Goal: Information Seeking & Learning: Find contact information

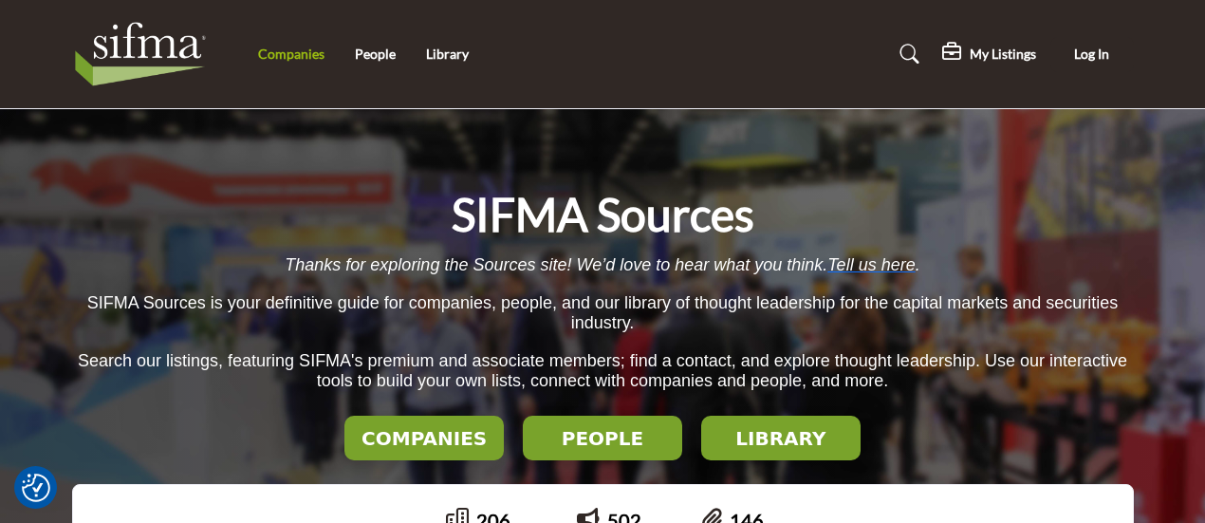
click at [281, 54] on link "Companies" at bounding box center [291, 54] width 66 height 16
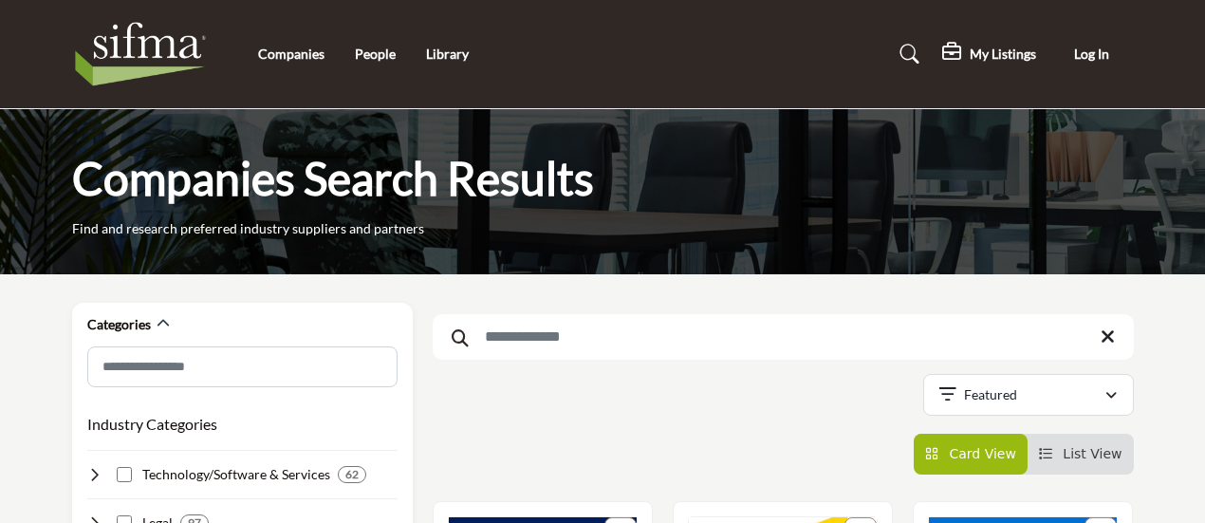
click at [559, 337] on input "Search Keyword" at bounding box center [783, 337] width 701 height 46
type input "****"
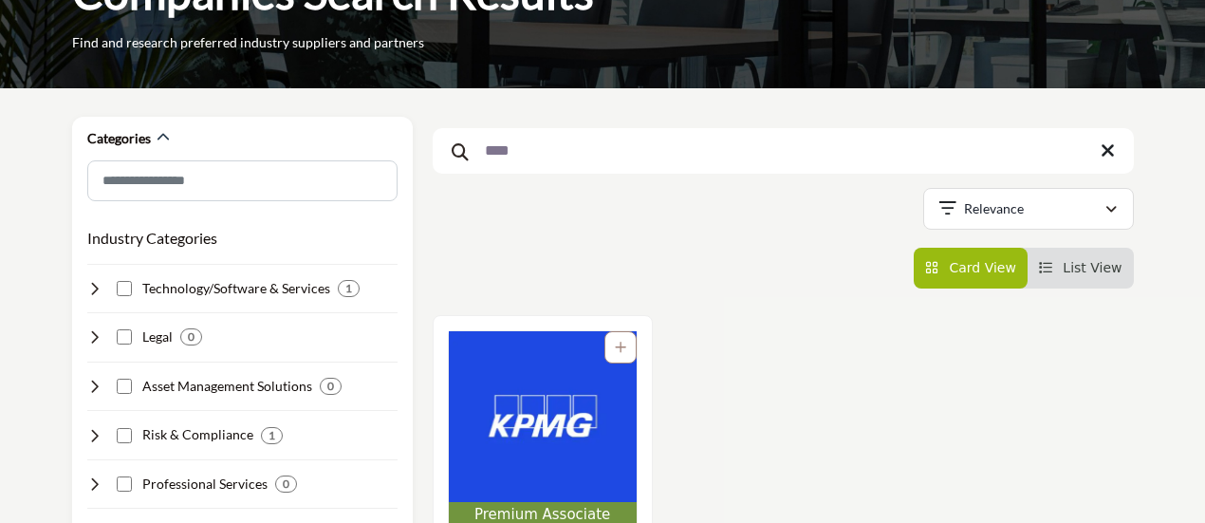
scroll to position [194, 0]
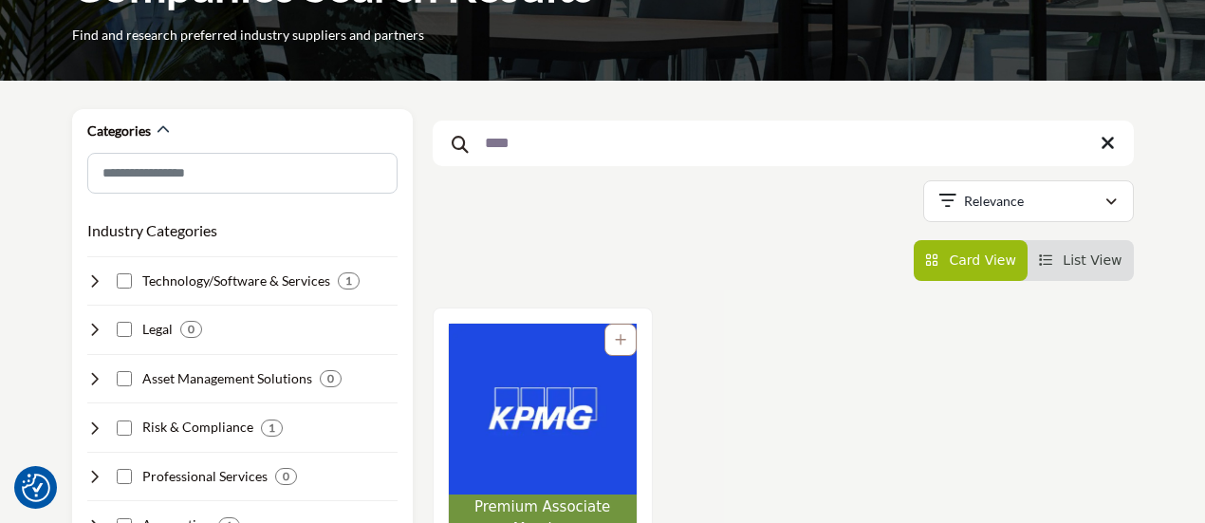
click at [556, 352] on img "Open Listing in new tab" at bounding box center [543, 408] width 188 height 171
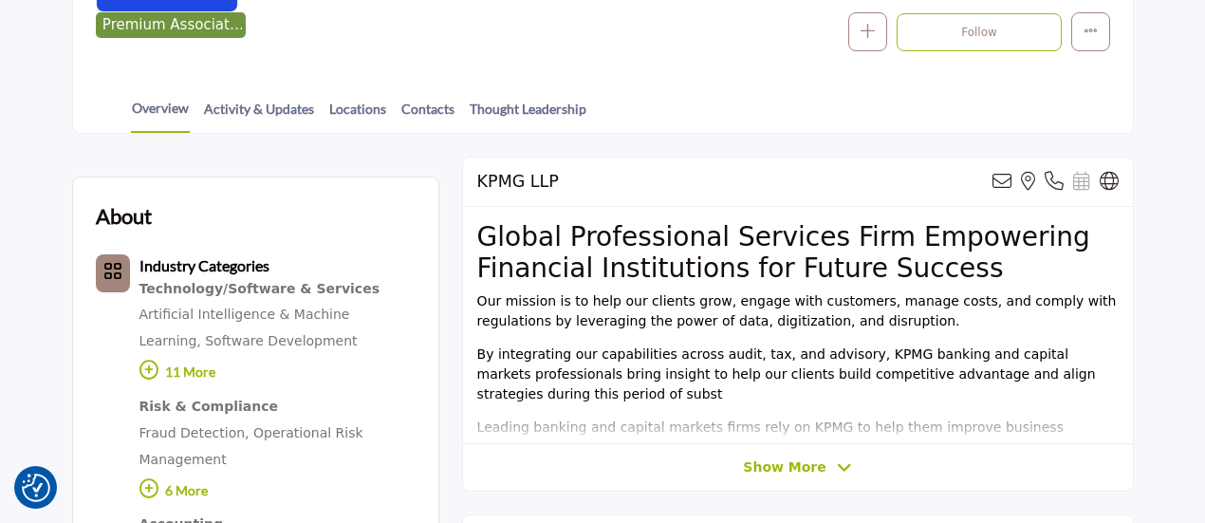
scroll to position [404, 0]
click at [784, 468] on span "Show More" at bounding box center [784, 467] width 83 height 20
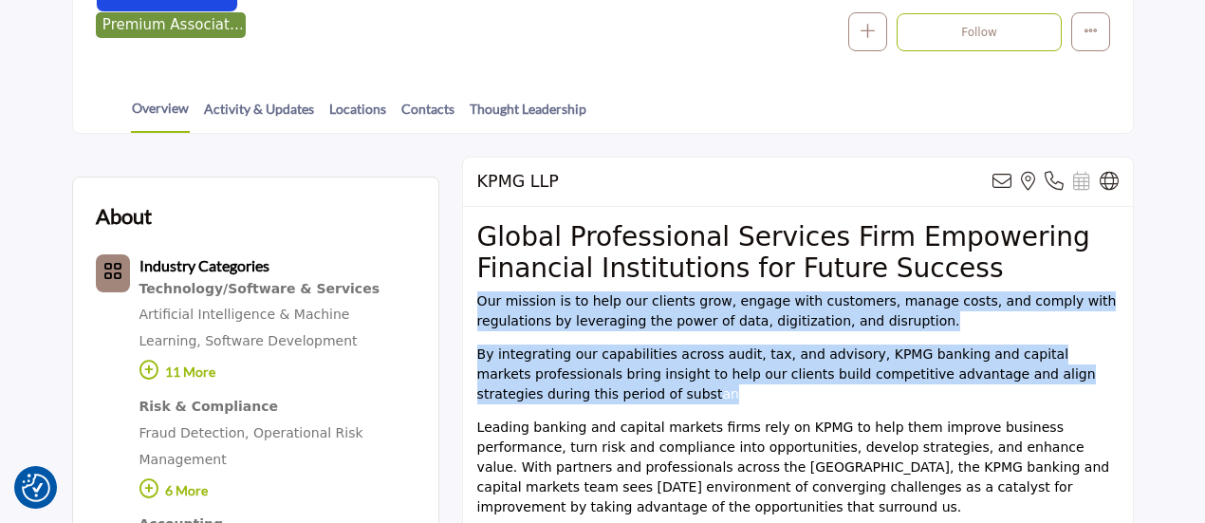
drag, startPoint x: 477, startPoint y: 304, endPoint x: 577, endPoint y: 394, distance: 133.7
click at [577, 394] on div "Global Professional Services Firm Empowering Financial Institutions for Future …" at bounding box center [798, 376] width 670 height 339
copy div "Our mission is to help our clients grow, engage with customers, manage costs, a…"
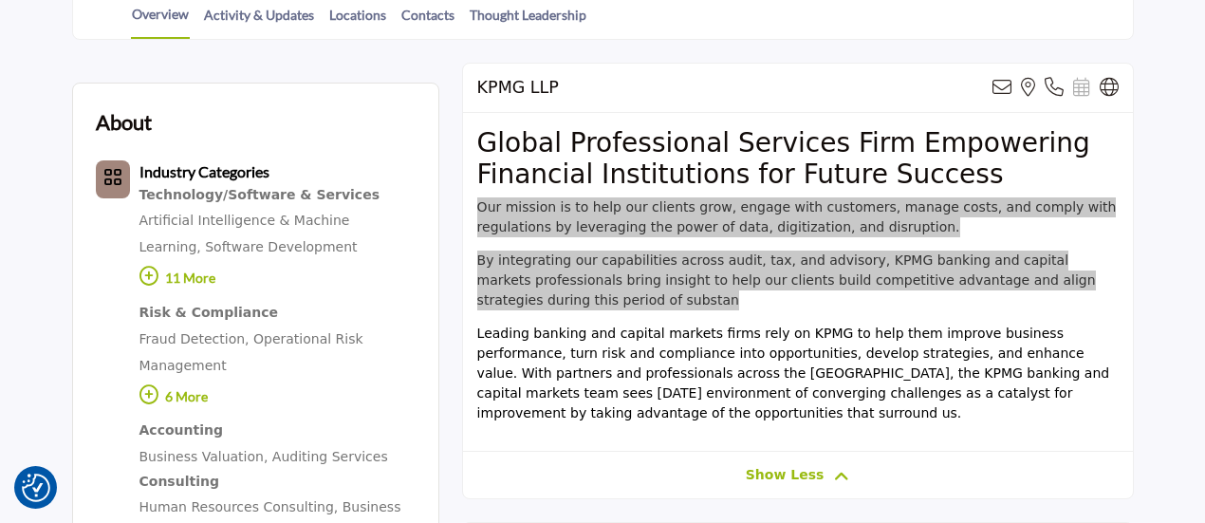
scroll to position [499, 0]
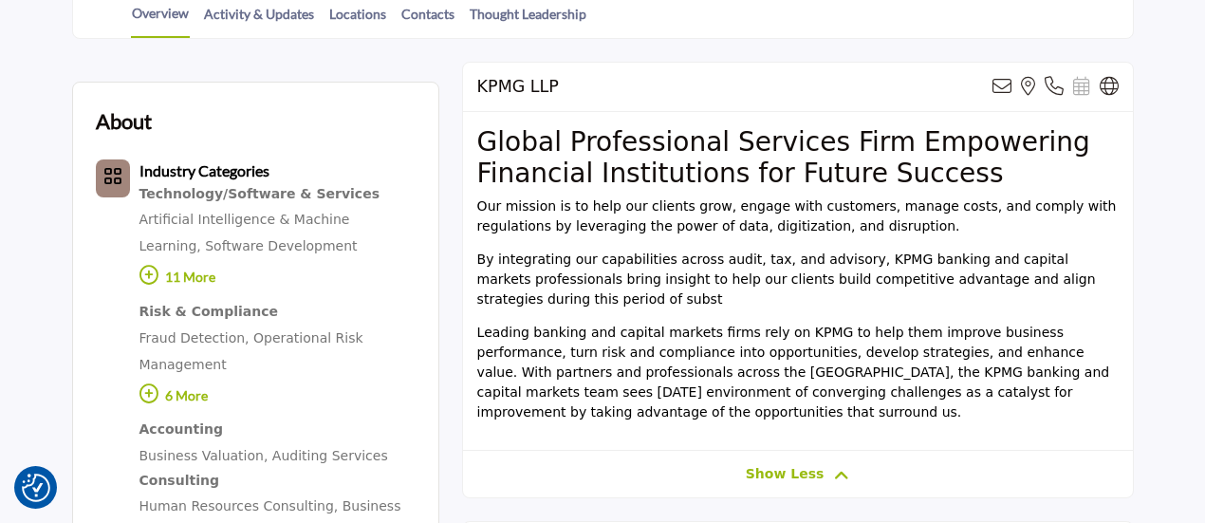
click at [579, 386] on span "Leading banking and capital markets firms rely on KPMG to help them improve bus…" at bounding box center [793, 371] width 633 height 95
click at [586, 359] on span "Leading banking and capital markets firms rely on KPMG to help them improve bus…" at bounding box center [793, 371] width 633 height 95
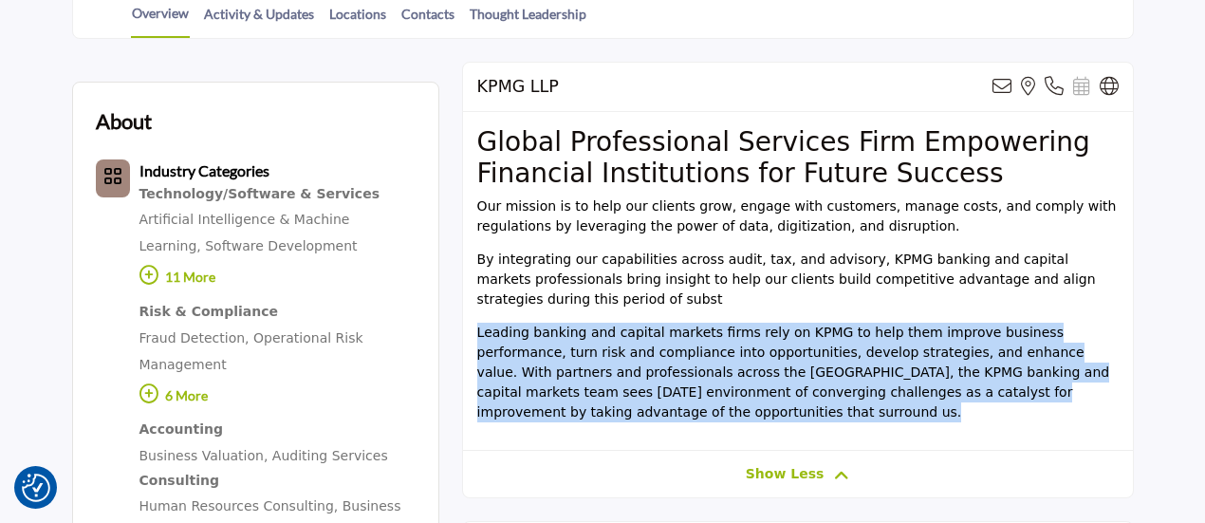
click at [586, 359] on span "Leading banking and capital markets firms rely on KPMG to help them improve bus…" at bounding box center [793, 371] width 633 height 95
copy div "Leading banking and capital markets firms rely on KPMG to help them improve bus…"
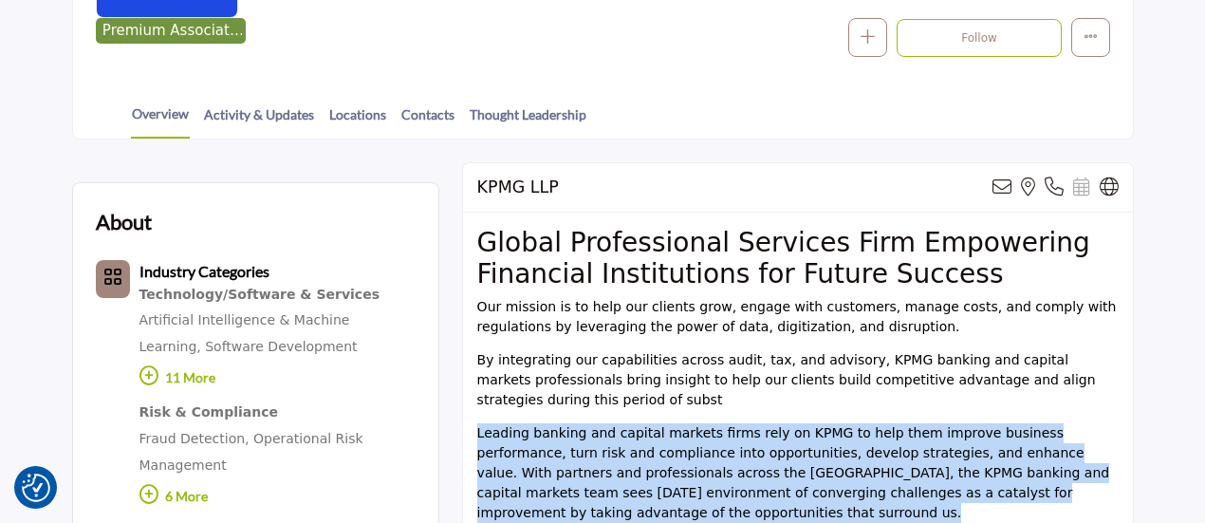
scroll to position [397, 0]
click at [496, 111] on link "Thought Leadership" at bounding box center [528, 121] width 119 height 33
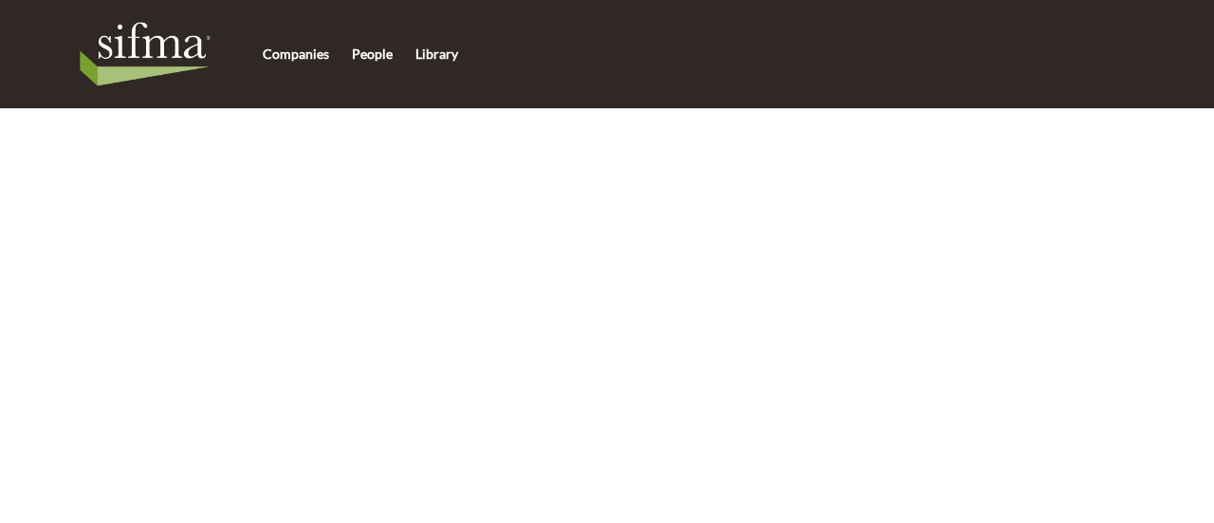
click at [692, 378] on html "Companies People Library" at bounding box center [607, 261] width 1214 height 523
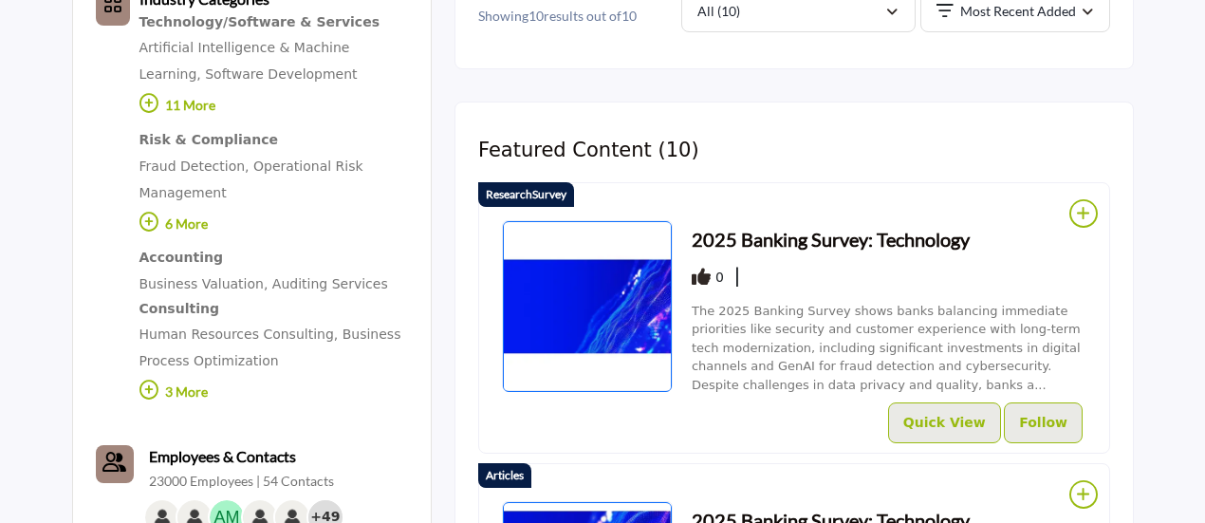
scroll to position [675, 0]
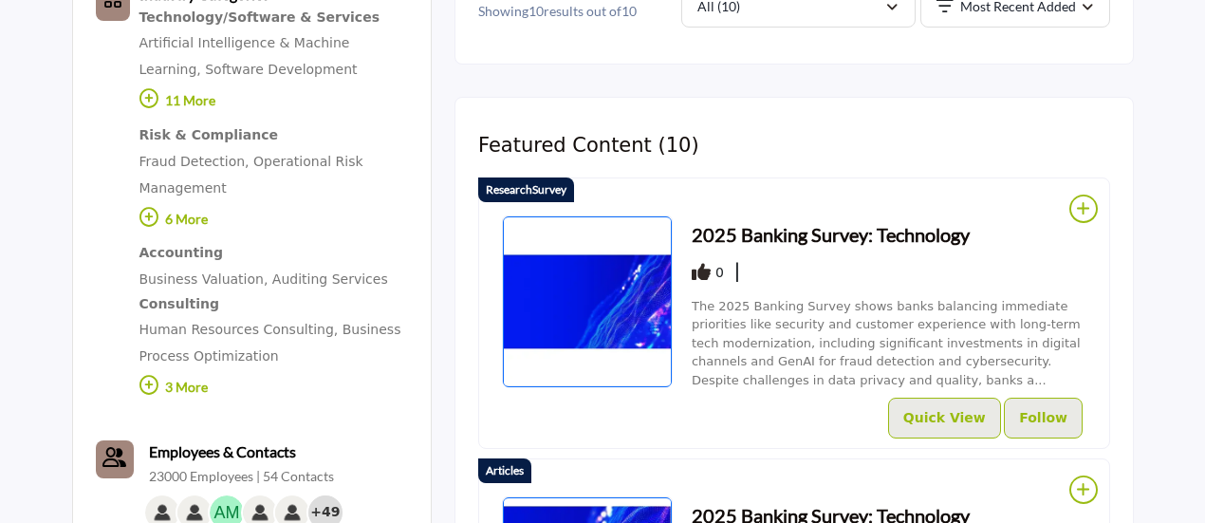
click at [765, 227] on h3 "2025 Banking Survey: Technology" at bounding box center [831, 234] width 278 height 28
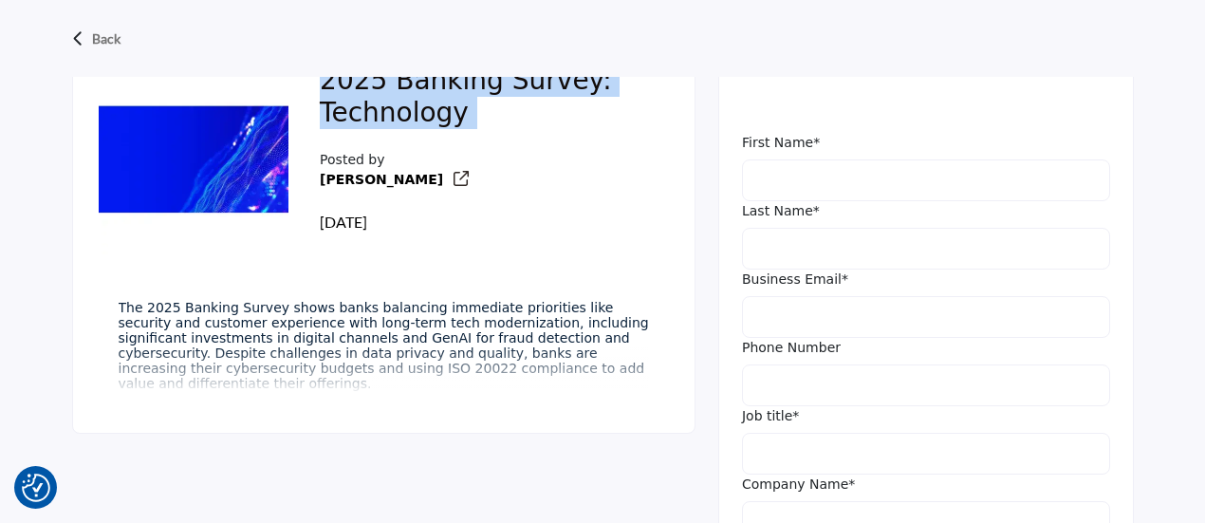
scroll to position [619, 0]
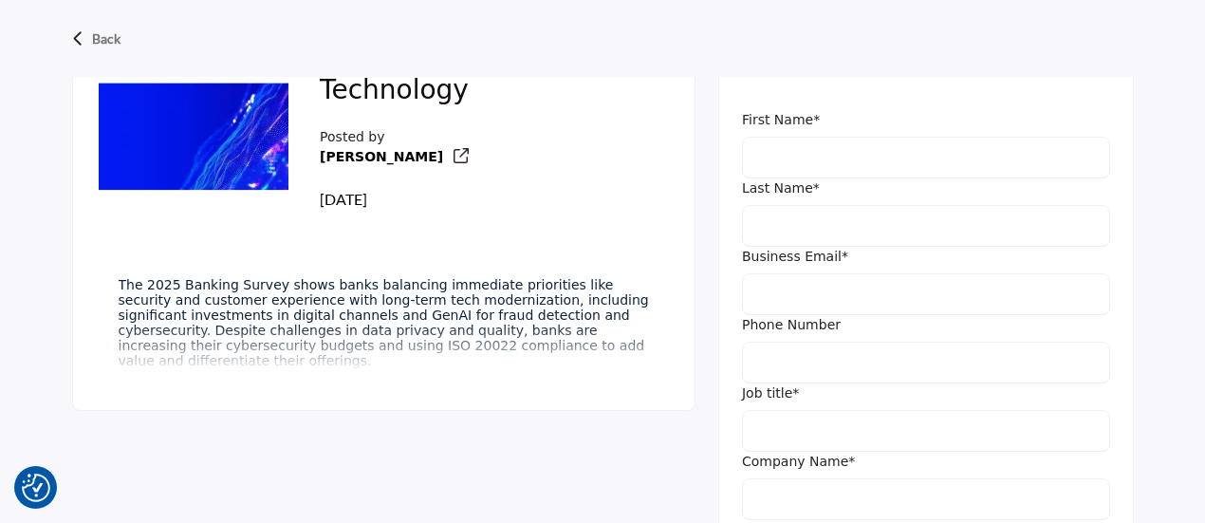
click at [387, 327] on span "The 2025 Banking Survey shows banks balancing immediate priorities like securit…" at bounding box center [384, 322] width 530 height 91
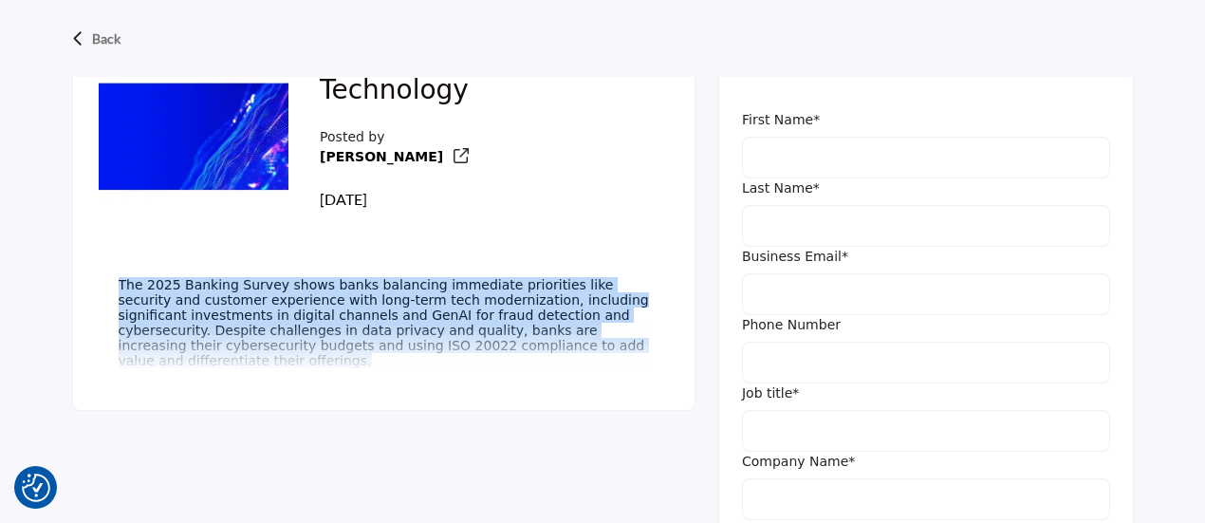
click at [387, 327] on span "The 2025 Banking Survey shows banks balancing immediate priorities like securit…" at bounding box center [384, 322] width 530 height 91
copy div "The 2025 Banking Survey shows banks balancing immediate priorities like securit…"
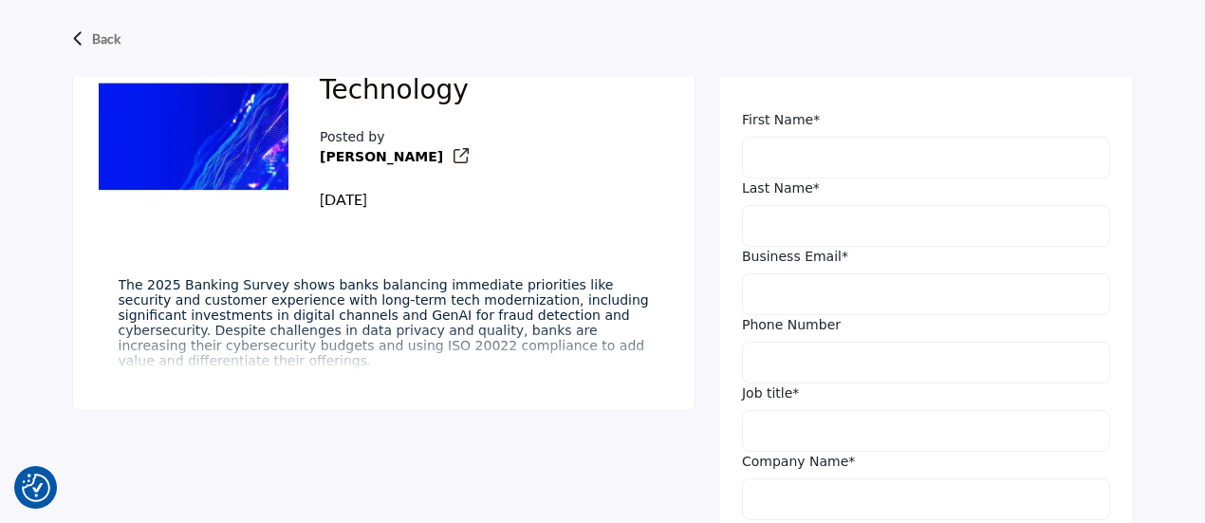
click at [367, 206] on span "111 days ago" at bounding box center [343, 199] width 47 height 18
click at [378, 328] on span "The 2025 Banking Survey shows banks balancing immediate priorities like securit…" at bounding box center [384, 322] width 530 height 91
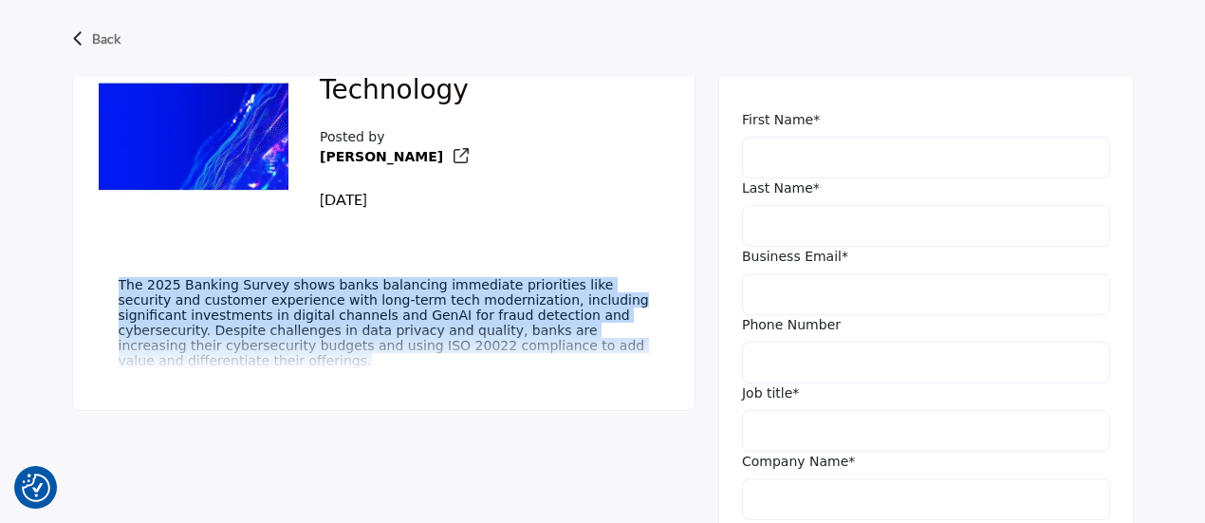
click at [378, 328] on span "The 2025 Banking Survey shows banks balancing immediate priorities like securit…" at bounding box center [384, 322] width 530 height 91
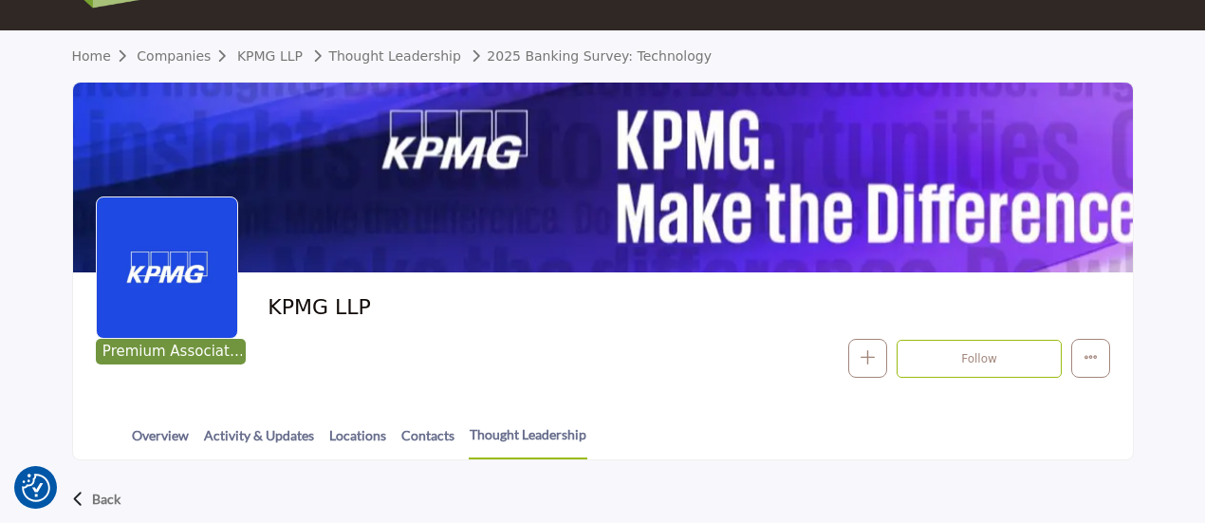
scroll to position [77, 0]
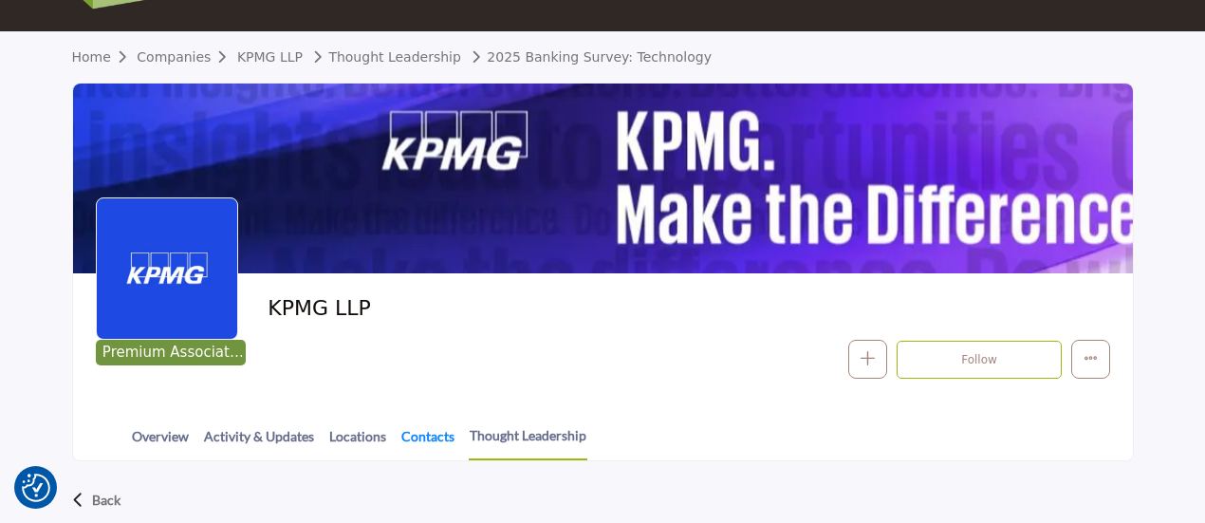
click at [408, 441] on link "Contacts" at bounding box center [427, 442] width 55 height 33
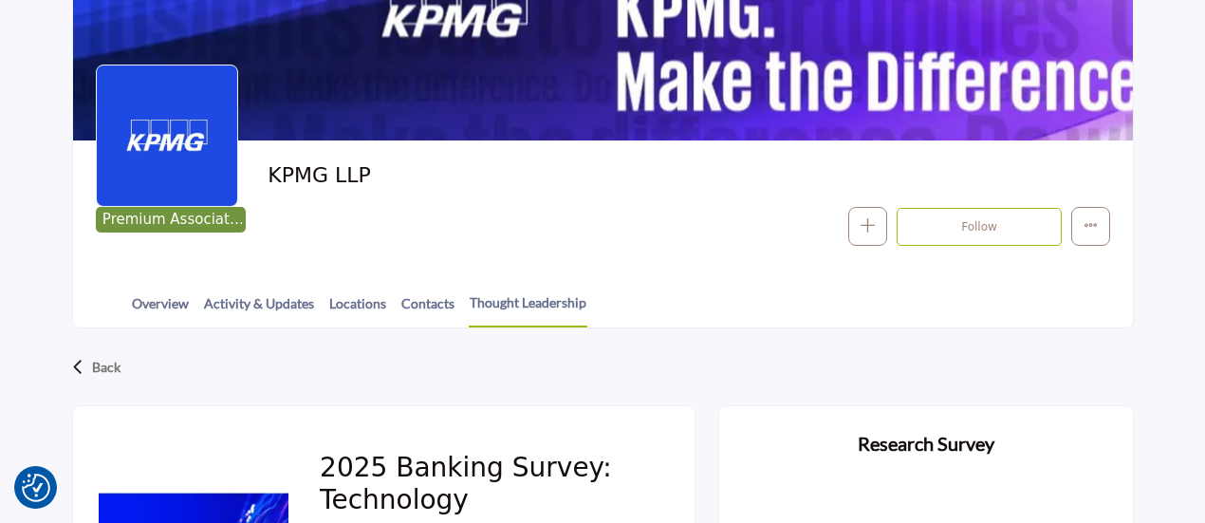
scroll to position [203, 0]
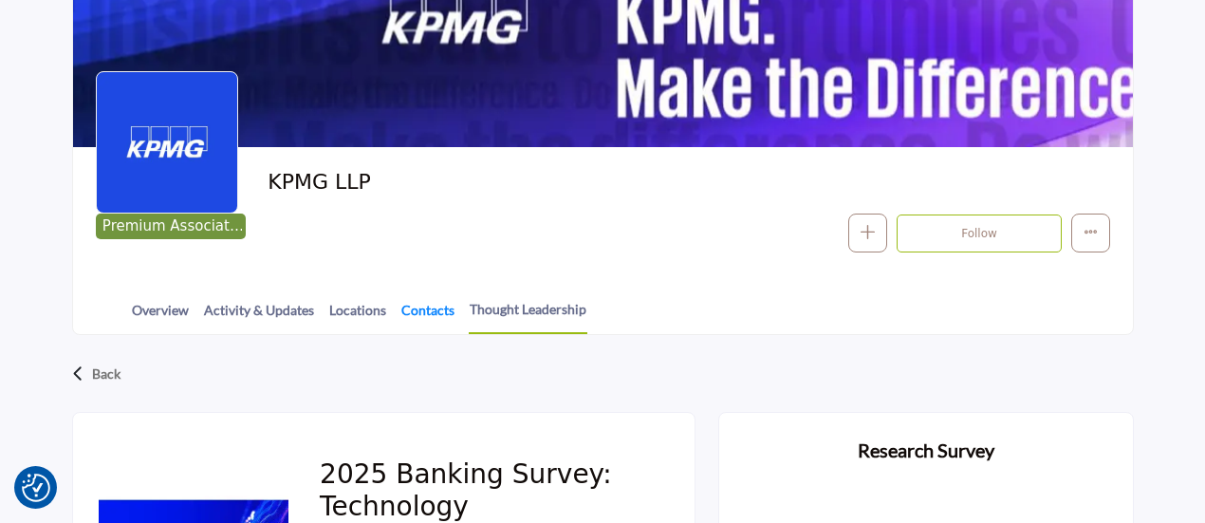
click at [428, 300] on link "Contacts" at bounding box center [427, 316] width 55 height 33
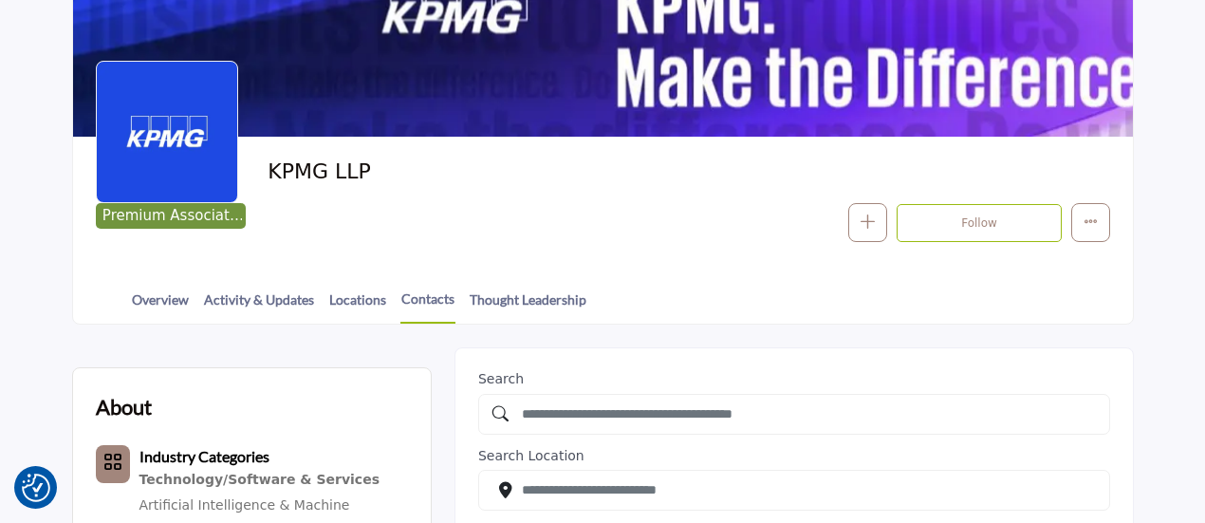
scroll to position [212, 0]
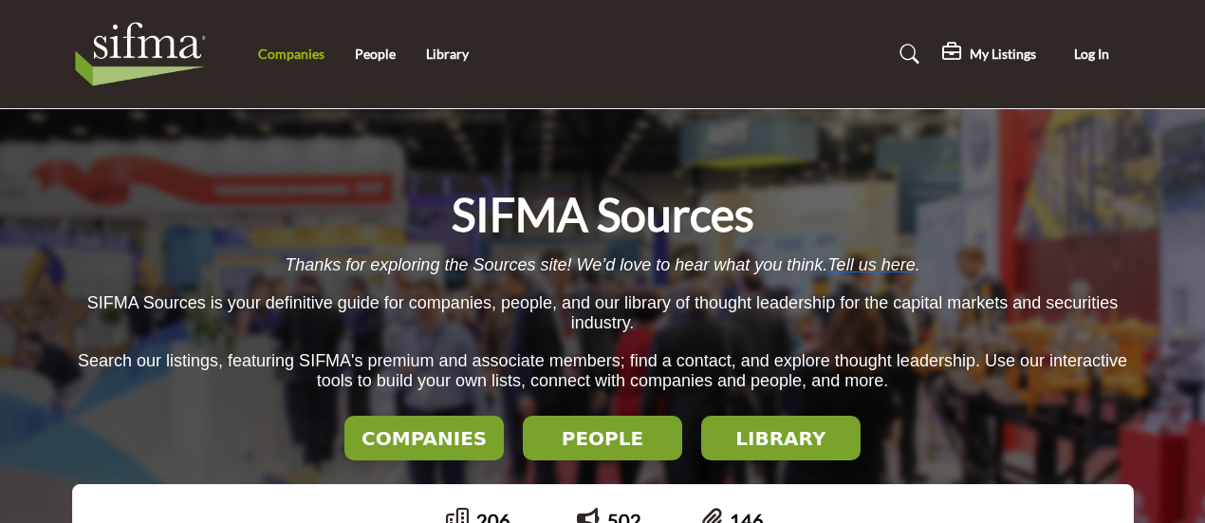
click at [283, 59] on link "Companies" at bounding box center [291, 54] width 66 height 16
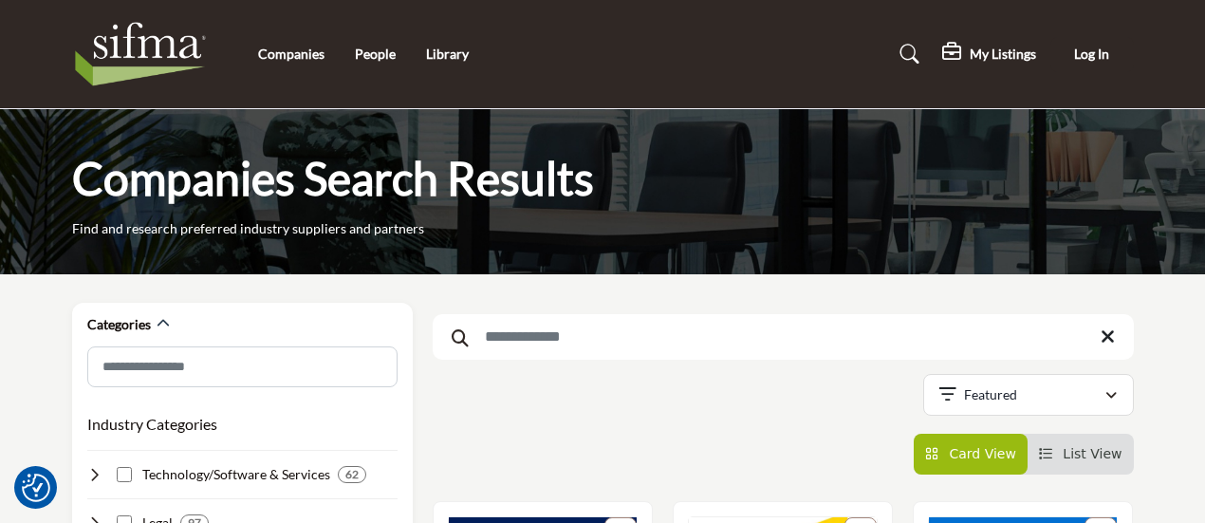
click at [597, 350] on input "Search Keyword" at bounding box center [783, 337] width 701 height 46
type input "********"
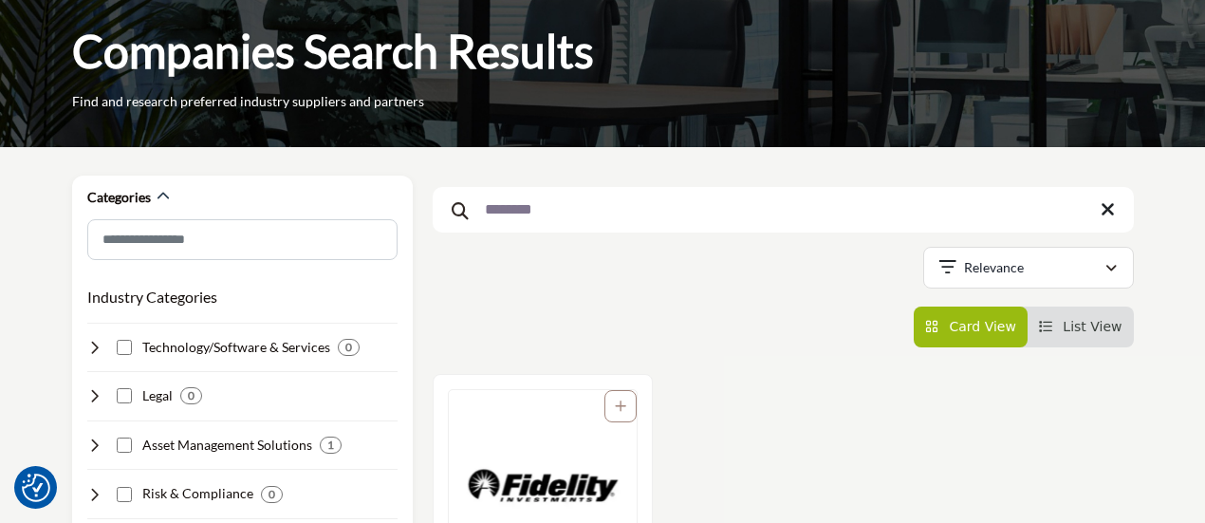
scroll to position [316, 0]
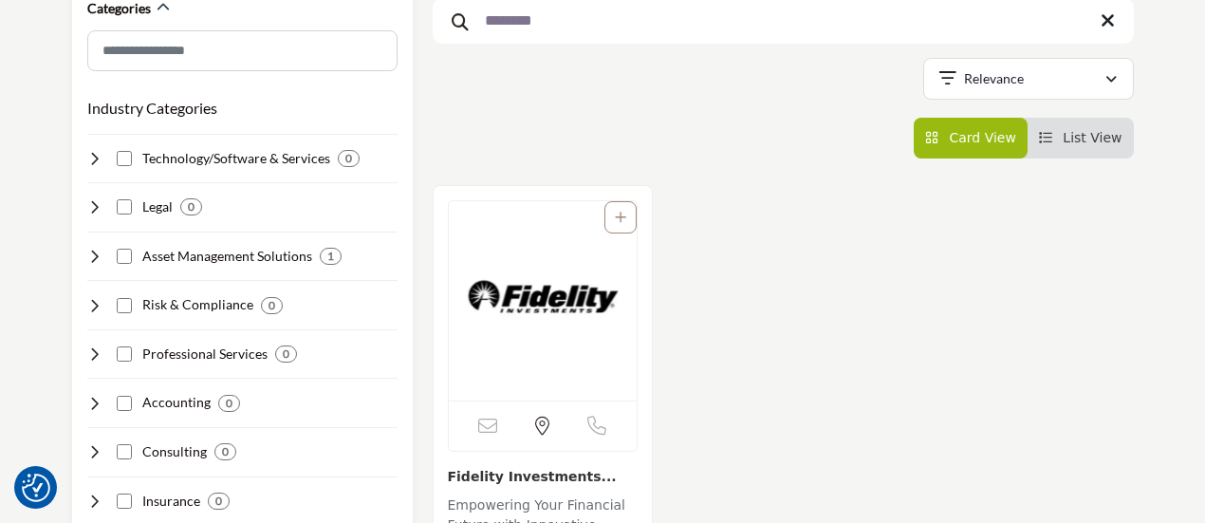
click at [530, 279] on img "Open Listing in new tab" at bounding box center [543, 300] width 188 height 199
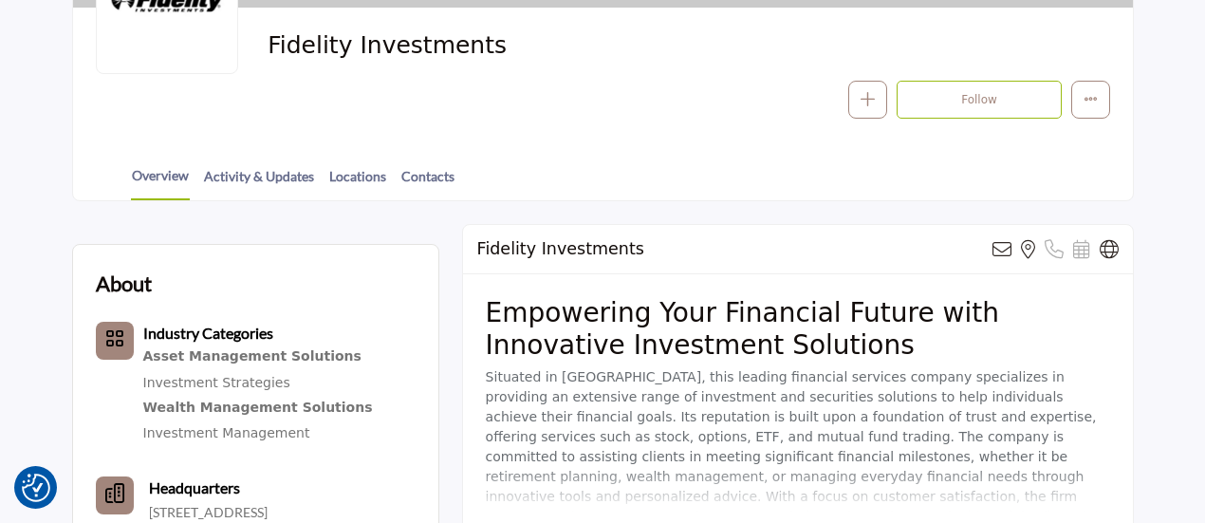
scroll to position [341, 0]
click at [422, 177] on link "Contacts" at bounding box center [427, 183] width 55 height 33
